Goal: Information Seeking & Learning: Learn about a topic

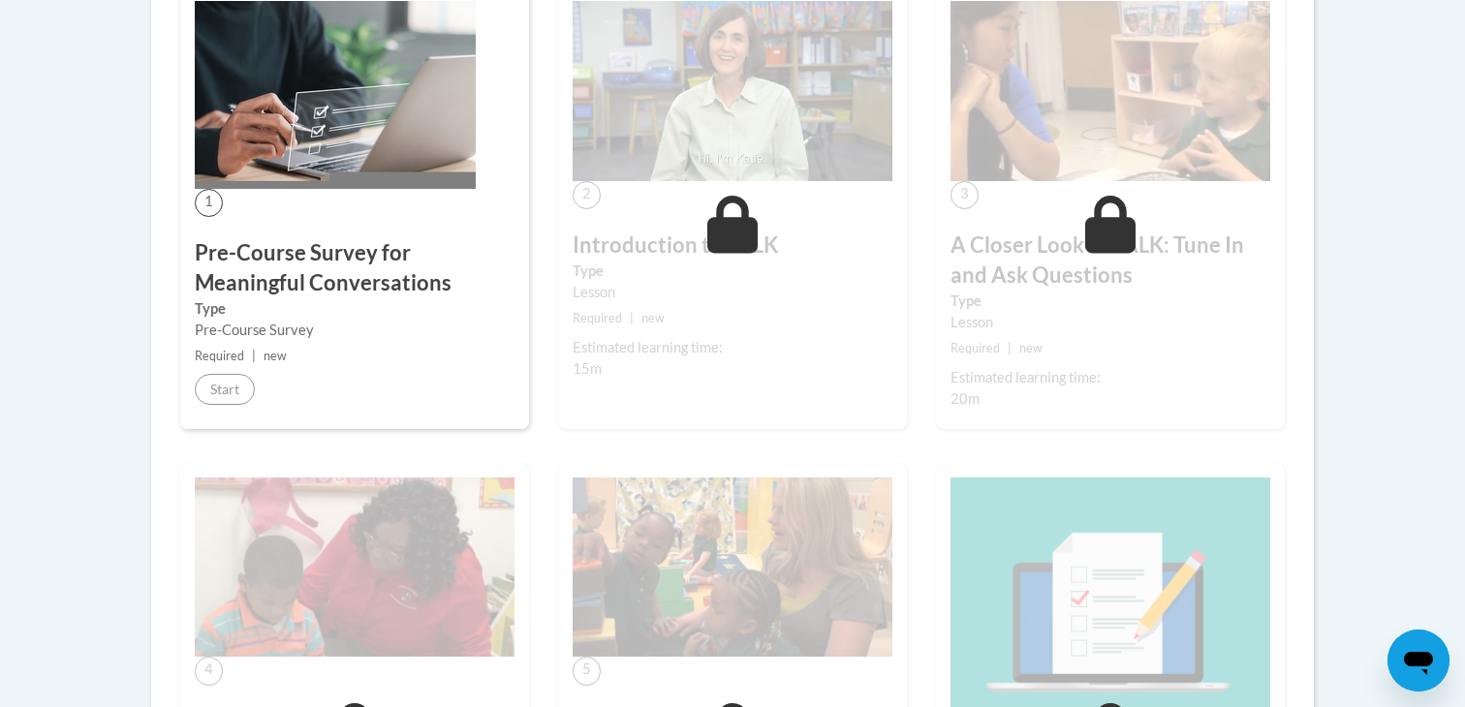
scroll to position [57, 0]
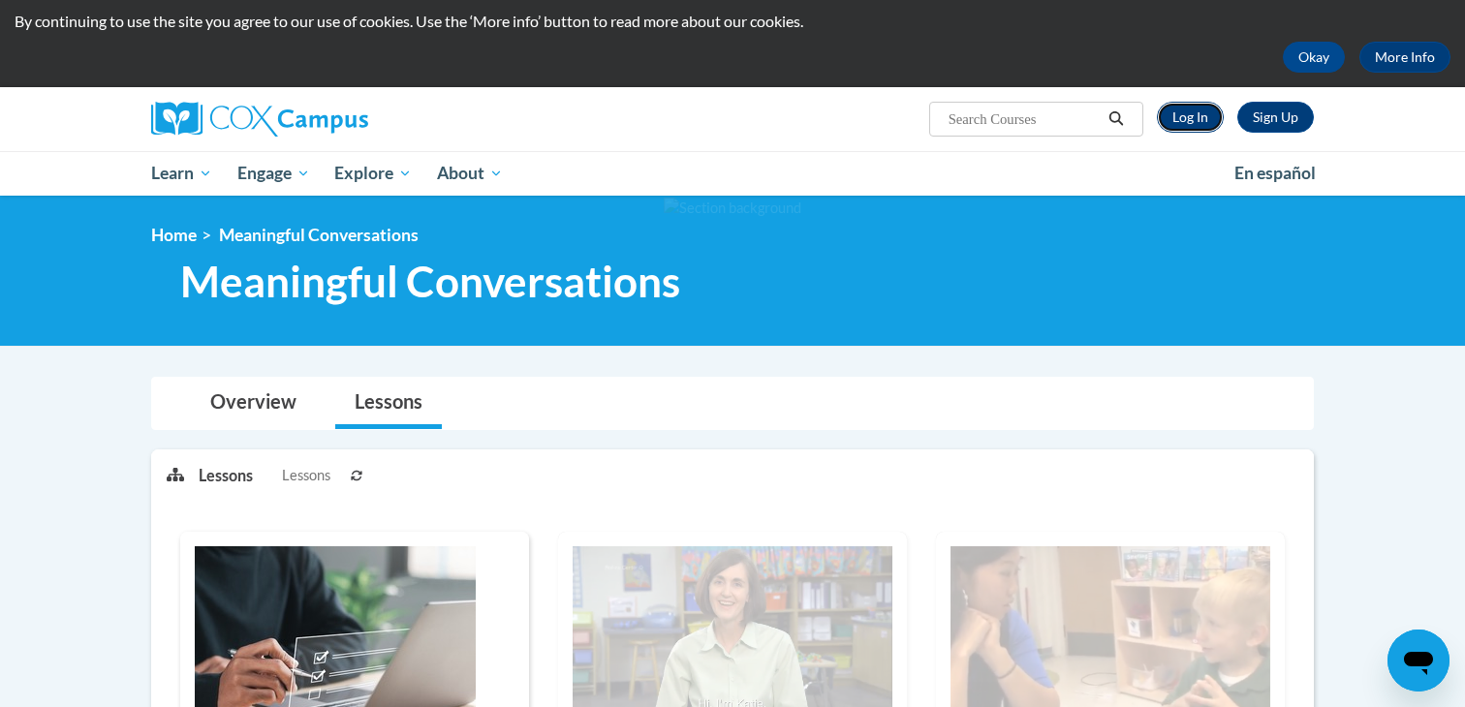
click at [1203, 125] on link "Log In" at bounding box center [1190, 117] width 67 height 31
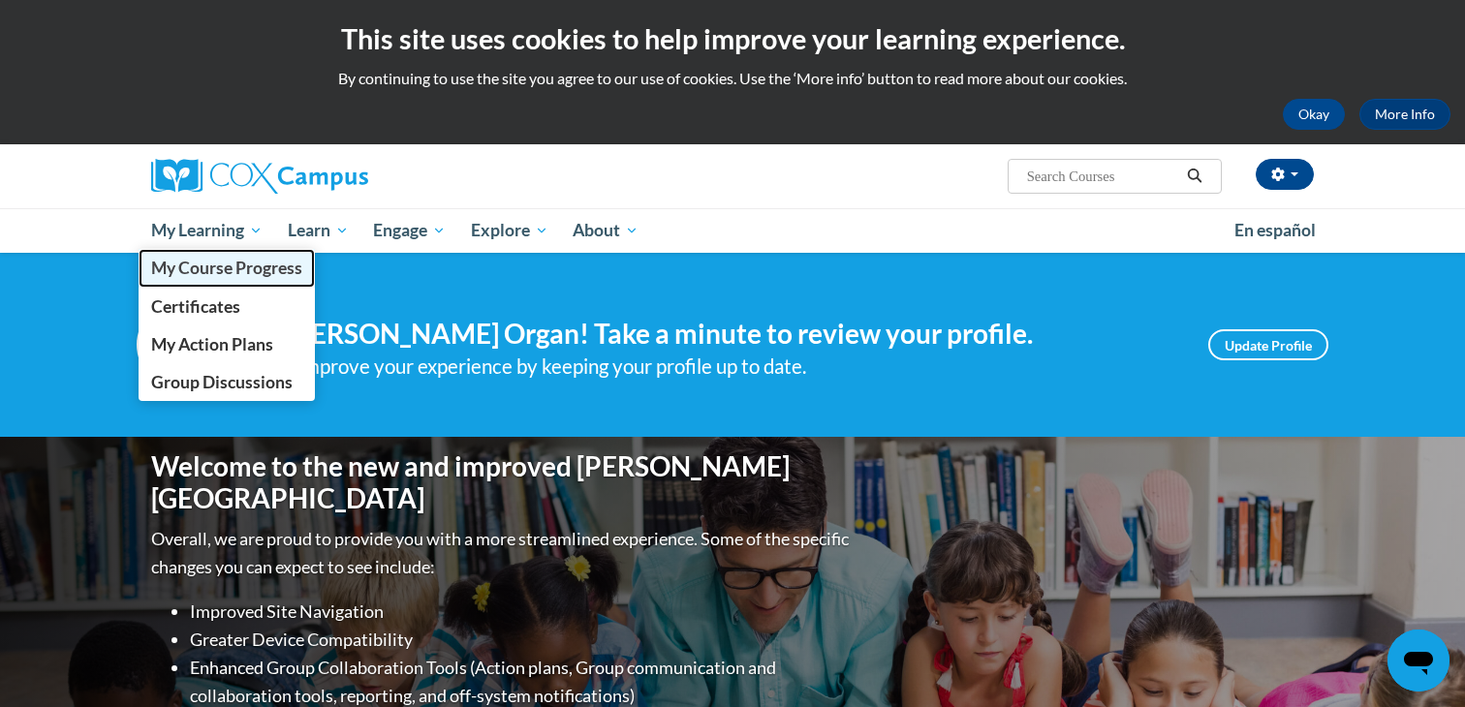
click at [211, 263] on span "My Course Progress" at bounding box center [226, 268] width 151 height 20
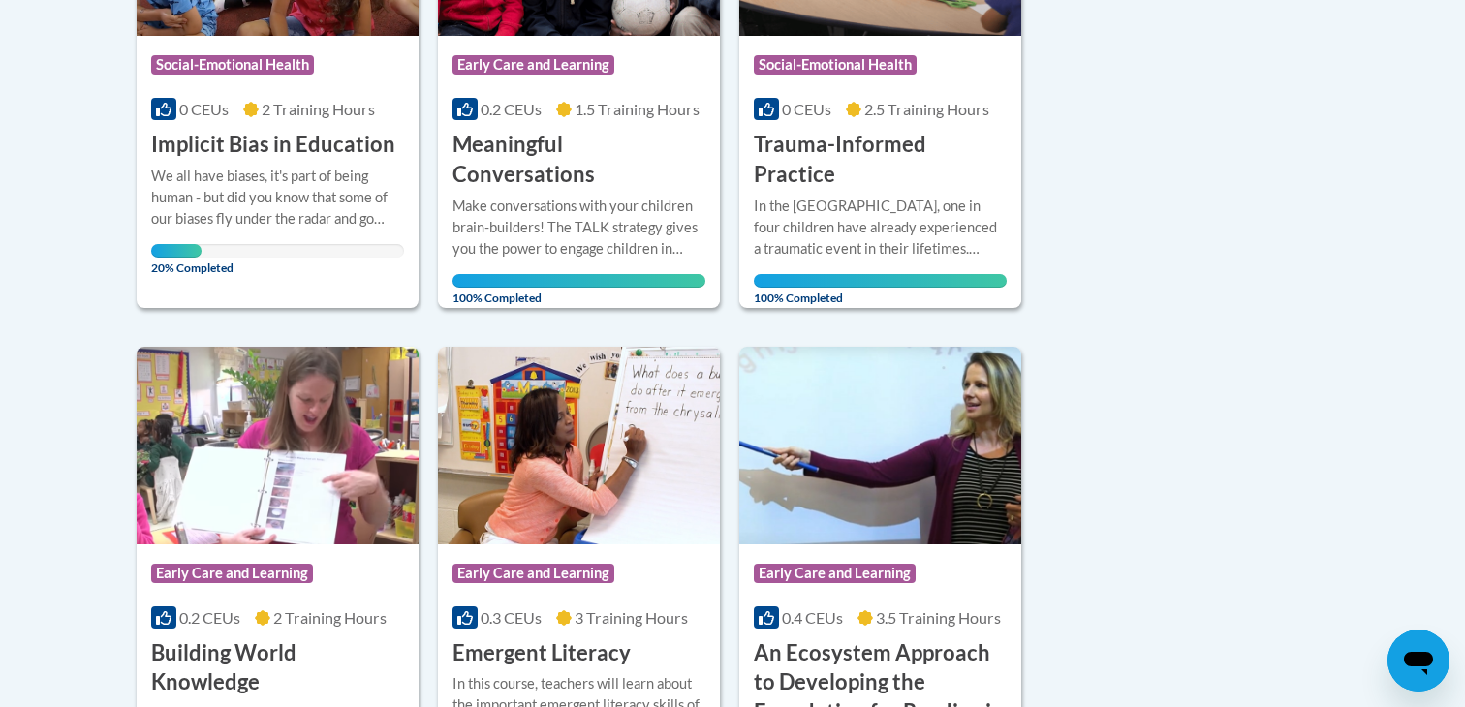
scroll to position [698, 0]
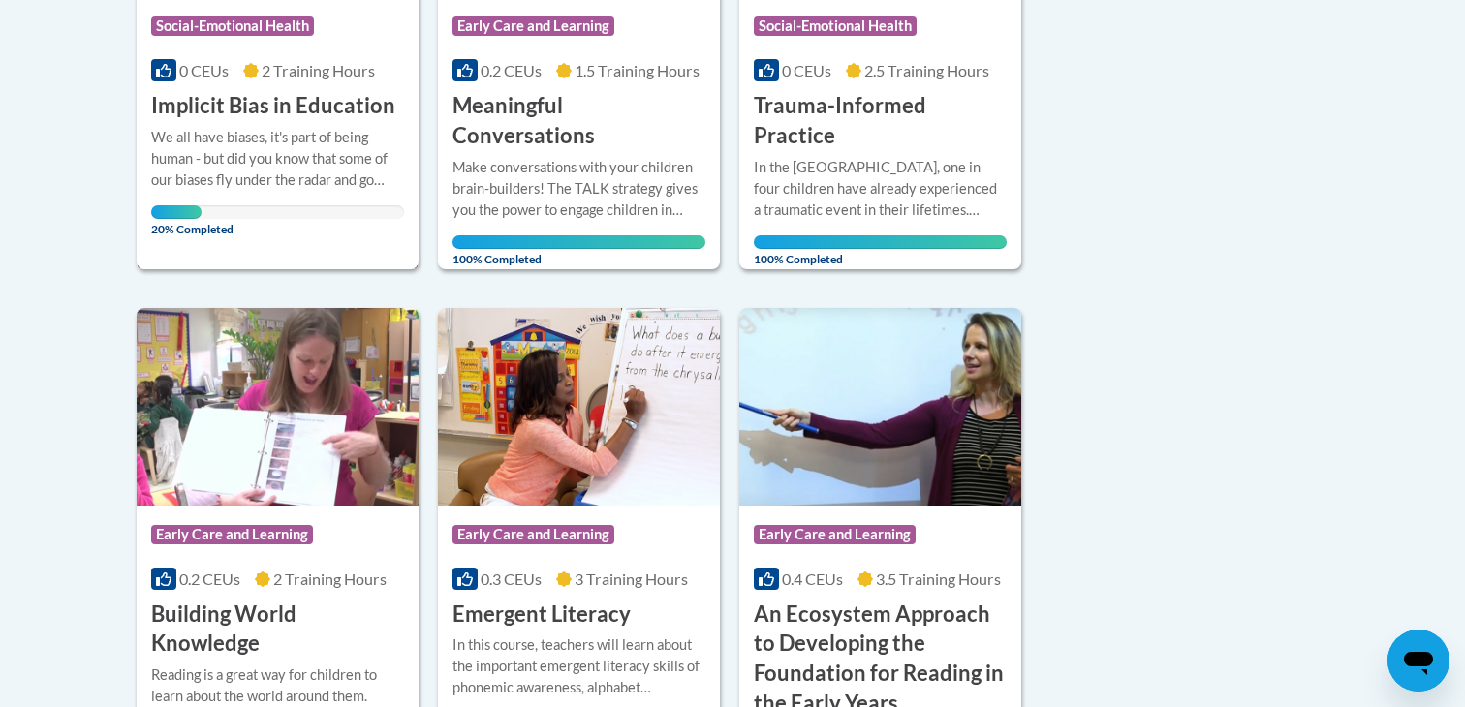
click at [323, 153] on div "We all have biases, it's part of being human - but did you know that some of ou…" at bounding box center [277, 159] width 253 height 64
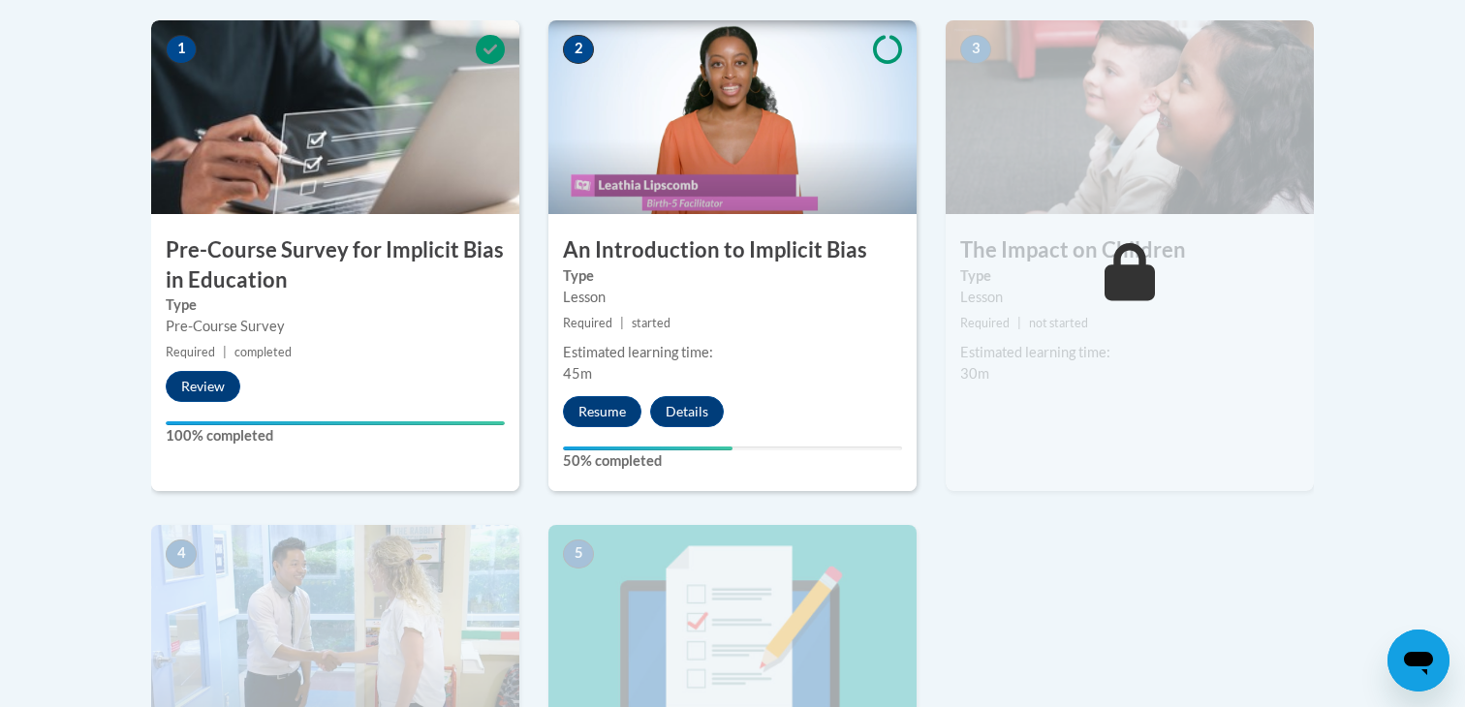
scroll to position [659, 0]
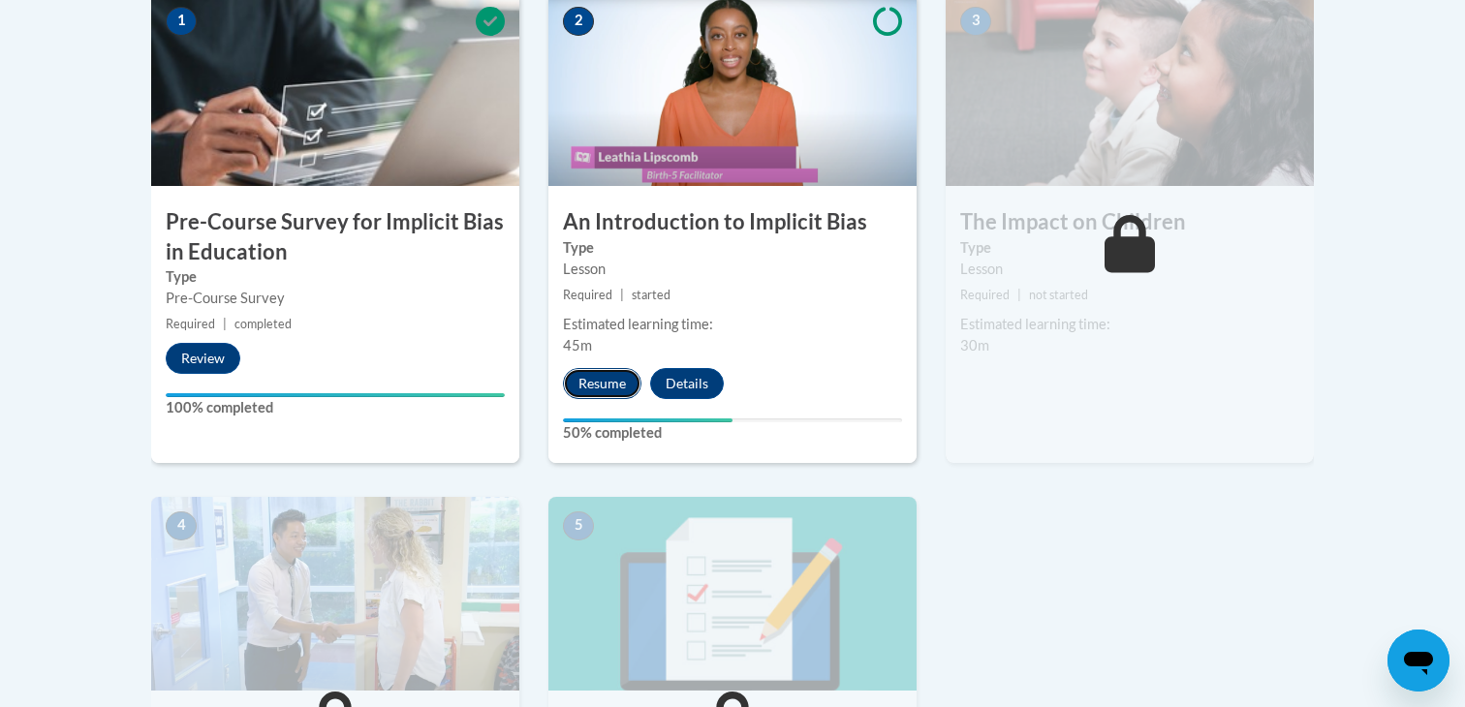
click at [598, 377] on button "Resume" at bounding box center [602, 383] width 79 height 31
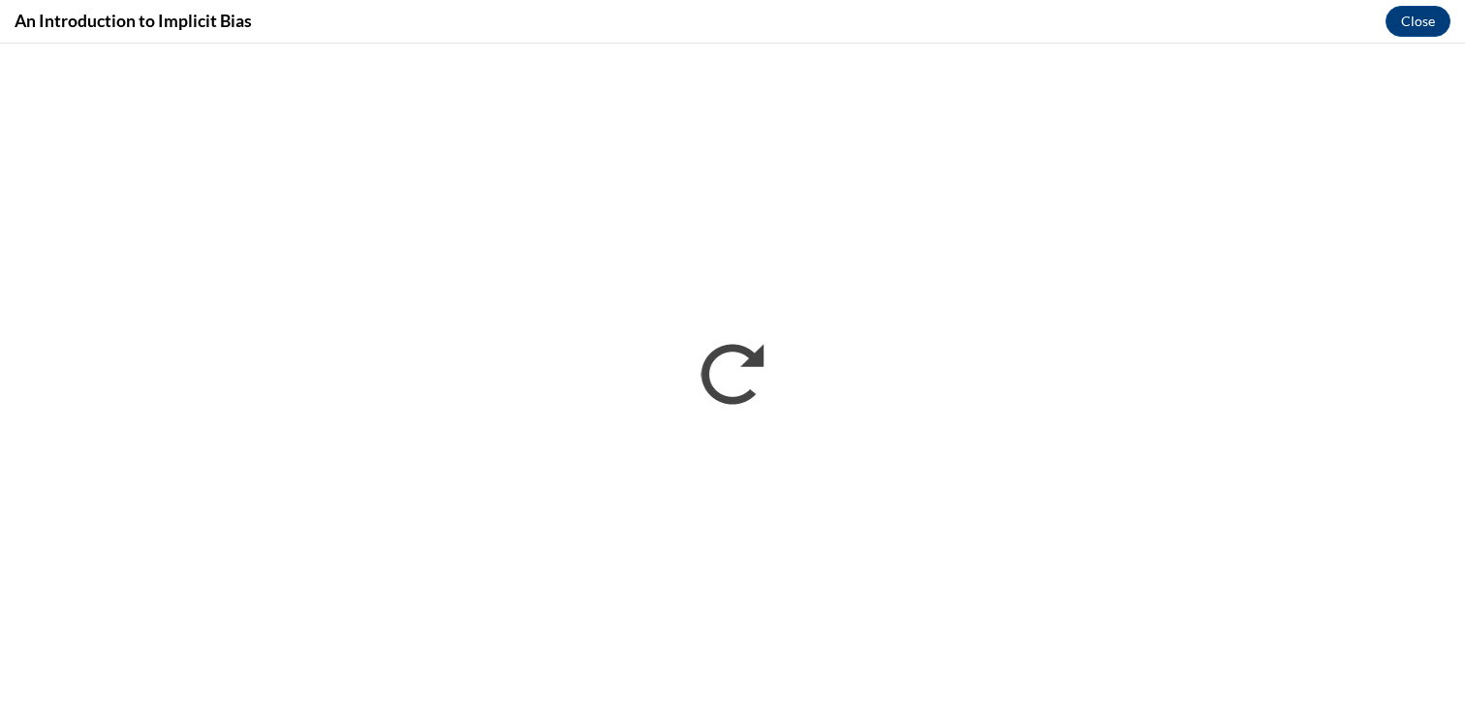
scroll to position [0, 0]
